Goal: Task Accomplishment & Management: Use online tool/utility

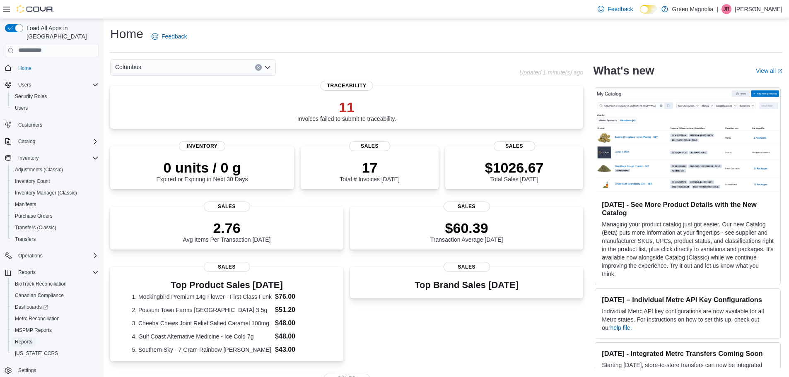
drag, startPoint x: 23, startPoint y: 335, endPoint x: 113, endPoint y: 264, distance: 114.2
click at [23, 339] on span "Reports" at bounding box center [23, 342] width 17 height 7
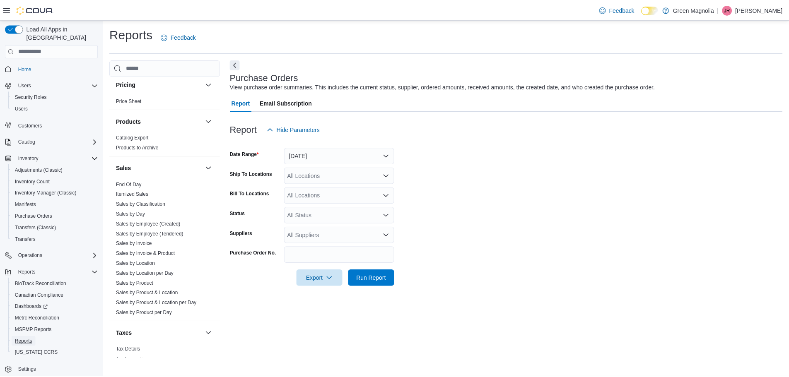
scroll to position [553, 0]
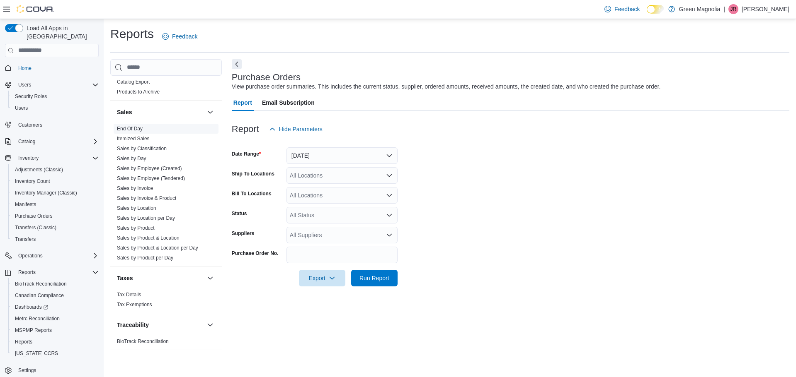
click at [138, 127] on link "End Of Day" at bounding box center [130, 129] width 26 height 6
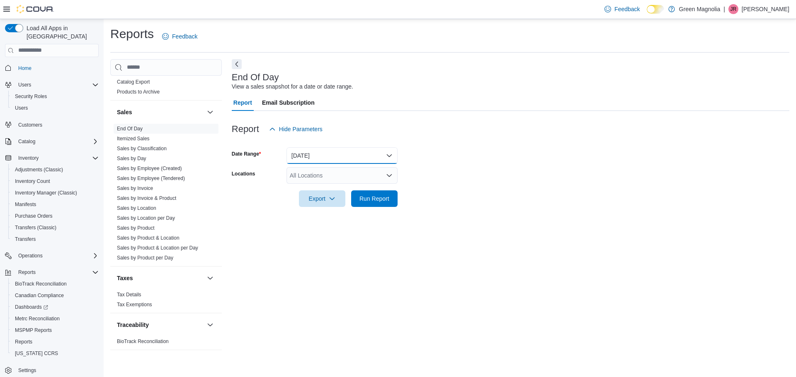
click at [322, 162] on button "Today" at bounding box center [341, 156] width 111 height 17
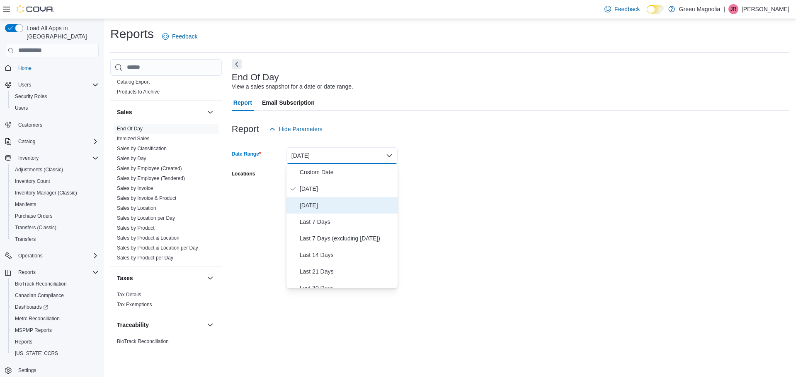
click at [314, 207] on span "Yesterday" at bounding box center [347, 206] width 94 height 10
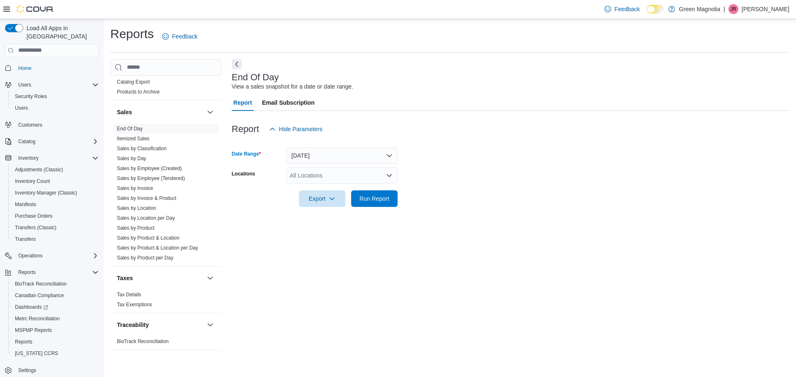
click at [312, 171] on div "All Locations" at bounding box center [341, 175] width 111 height 17
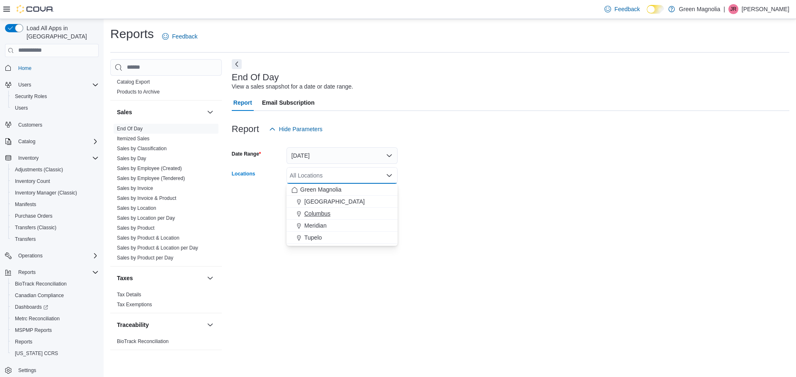
click at [327, 213] on span "Columbus" at bounding box center [317, 214] width 26 height 8
click at [513, 191] on form "Date Range Yesterday Locations Columbus Combo box. Selected. Columbus. Press Ba…" at bounding box center [510, 173] width 557 height 70
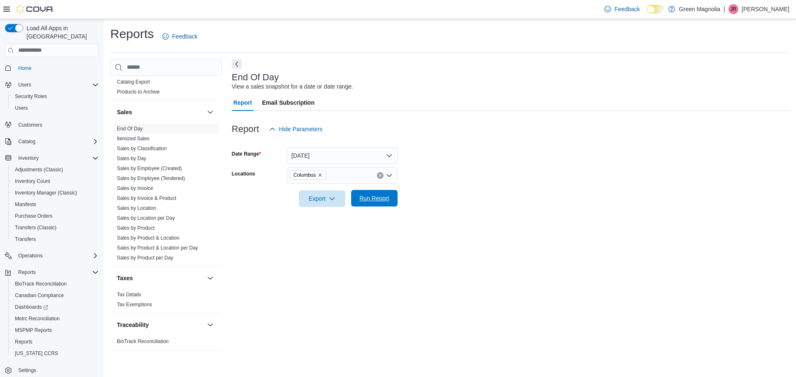
click at [369, 197] on span "Run Report" at bounding box center [374, 198] width 30 height 8
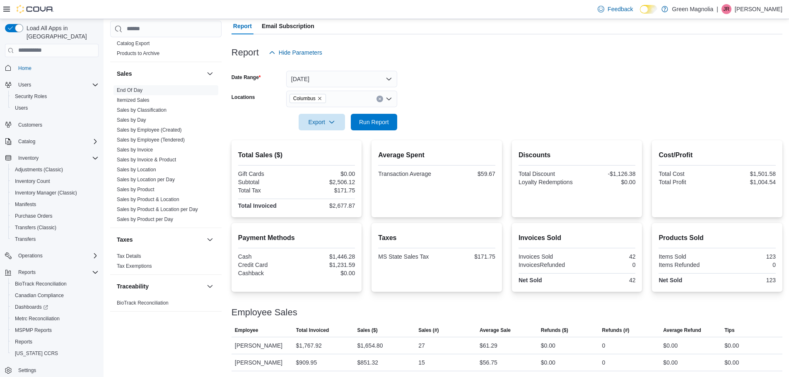
scroll to position [77, 0]
